Goal: Browse casually

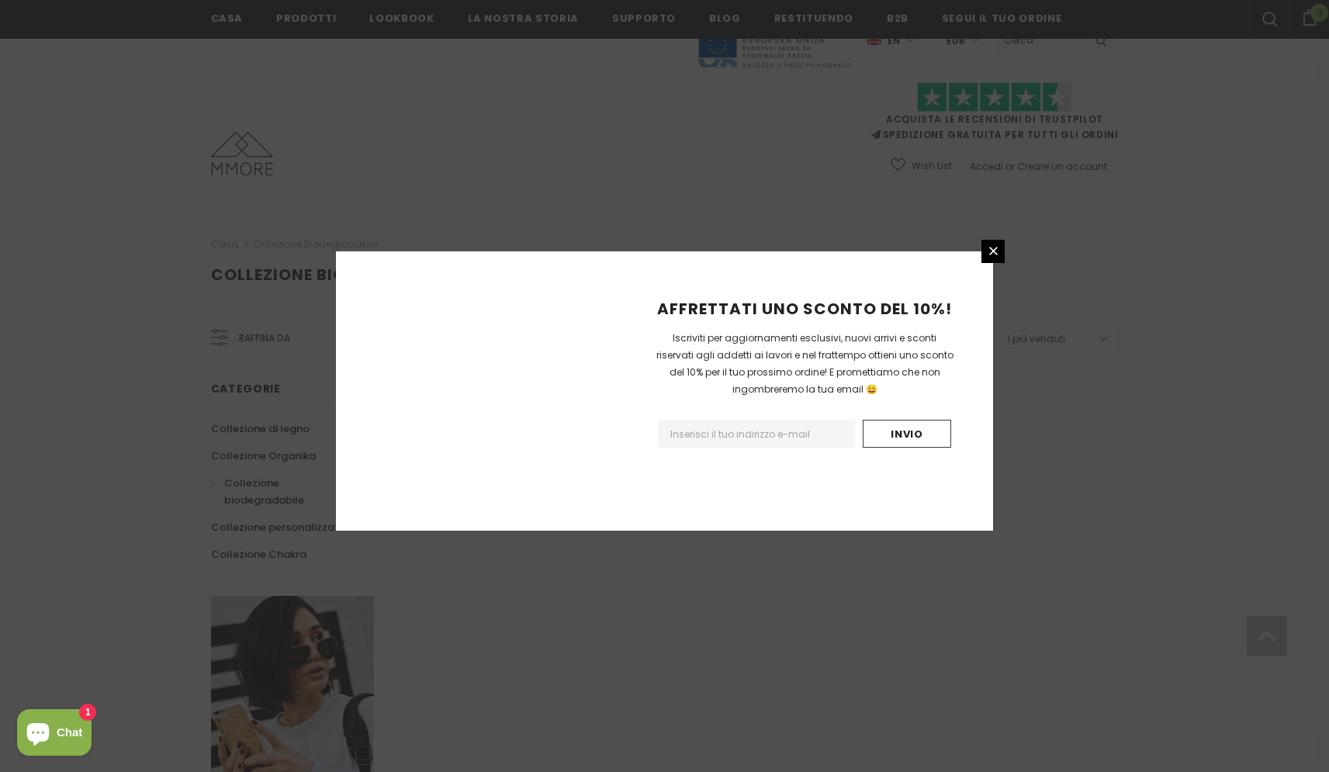
scroll to position [818, 0]
